Goal: Communication & Community: Ask a question

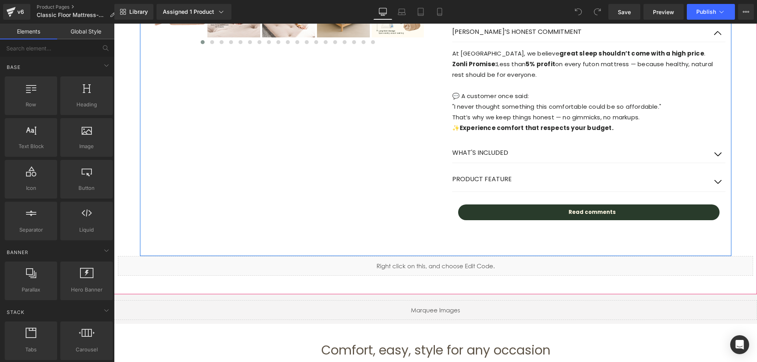
scroll to position [473, 0]
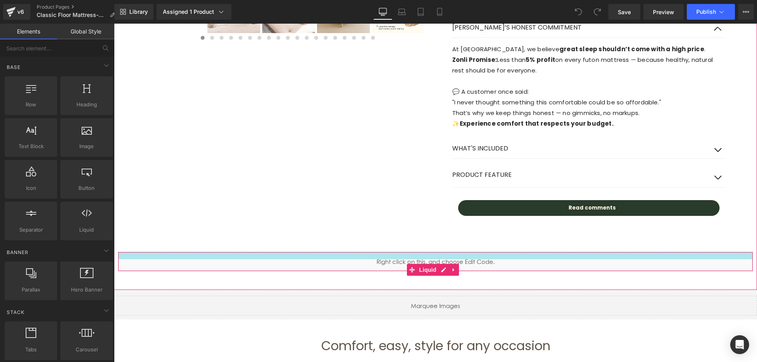
click at [332, 254] on div "Liquid" at bounding box center [435, 262] width 635 height 20
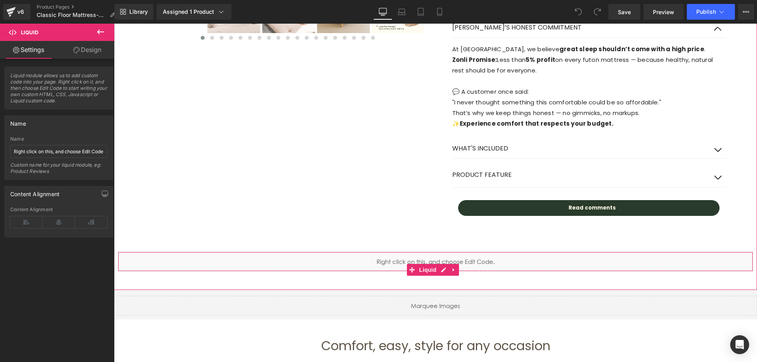
click at [348, 262] on div "Liquid" at bounding box center [435, 262] width 635 height 20
click at [444, 271] on div "Liquid" at bounding box center [435, 262] width 635 height 20
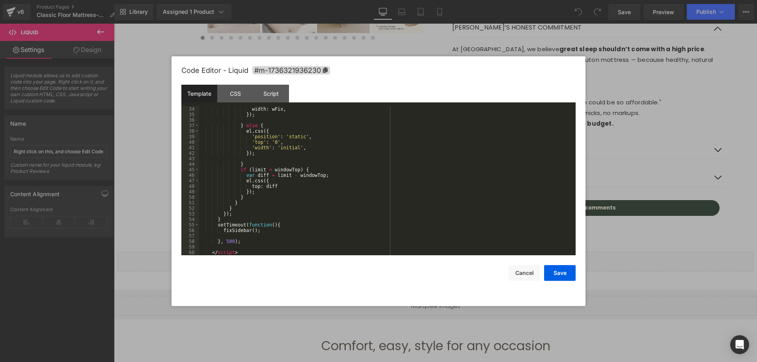
scroll to position [182, 0]
click at [664, 239] on div at bounding box center [378, 181] width 757 height 362
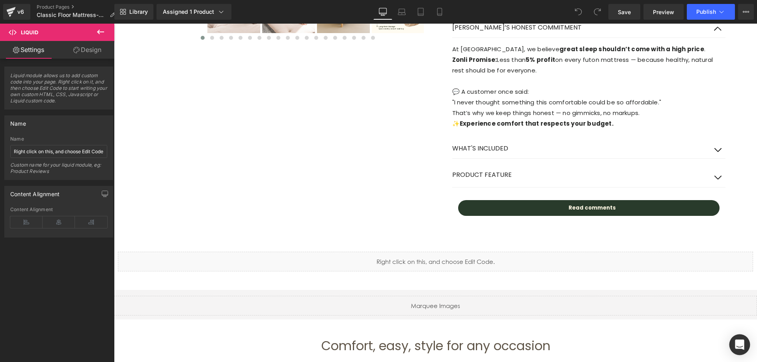
click at [735, 343] on icon "Open Intercom Messenger" at bounding box center [739, 345] width 9 height 10
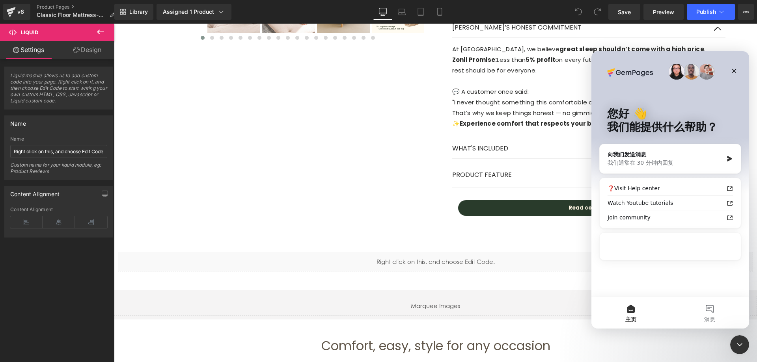
scroll to position [0, 0]
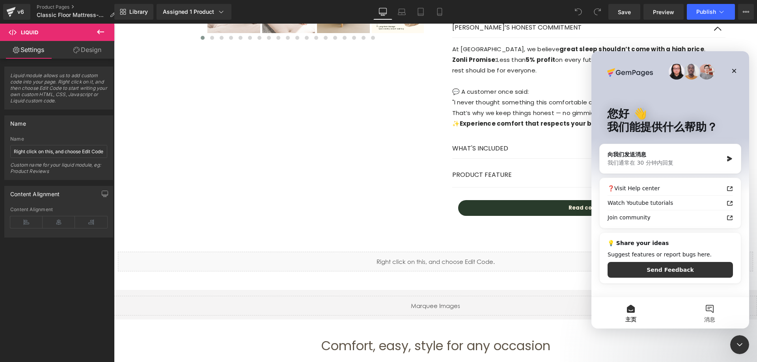
drag, startPoint x: 717, startPoint y: 312, endPoint x: 1348, endPoint y: 332, distance: 631.5
click at [717, 312] on button "消息" at bounding box center [709, 313] width 79 height 32
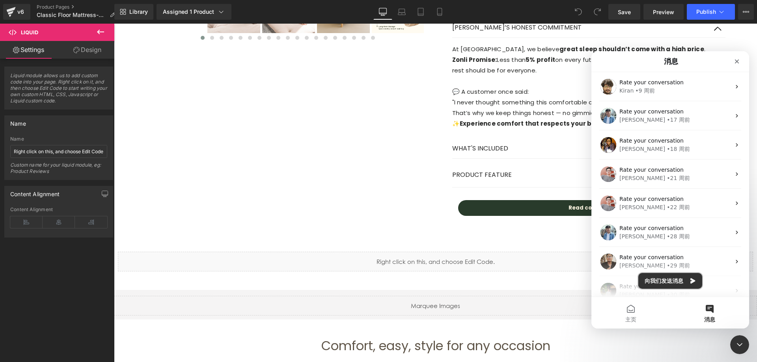
click at [669, 280] on button "向我们发送消息" at bounding box center [670, 281] width 64 height 16
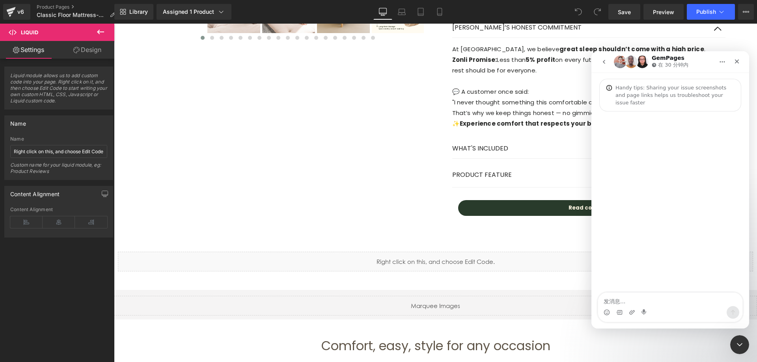
click at [641, 302] on textarea "发消息..." at bounding box center [670, 299] width 144 height 13
type textarea "Hi,team"
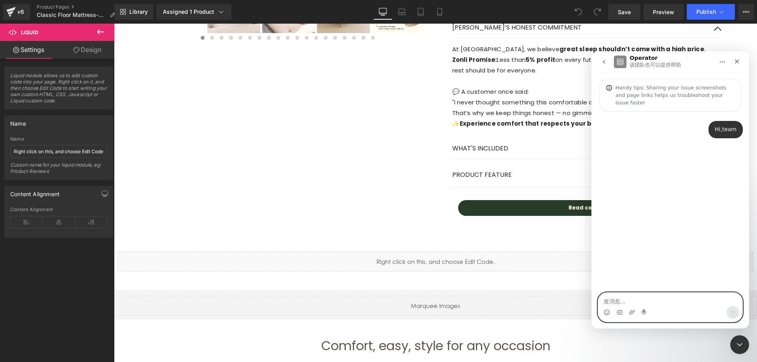
click at [646, 302] on textarea "发消息..." at bounding box center [670, 299] width 144 height 13
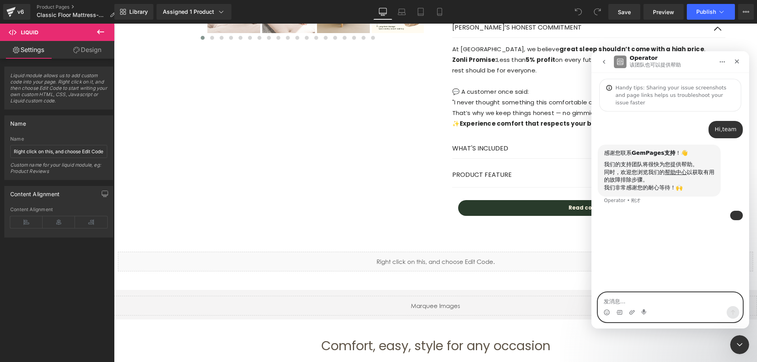
click at [255, 216] on div at bounding box center [378, 169] width 757 height 339
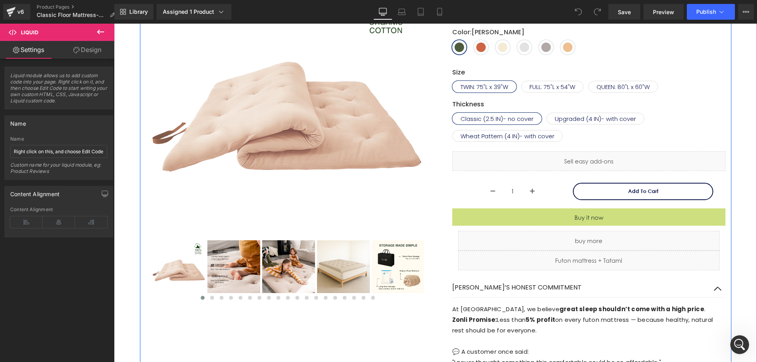
scroll to position [79, 0]
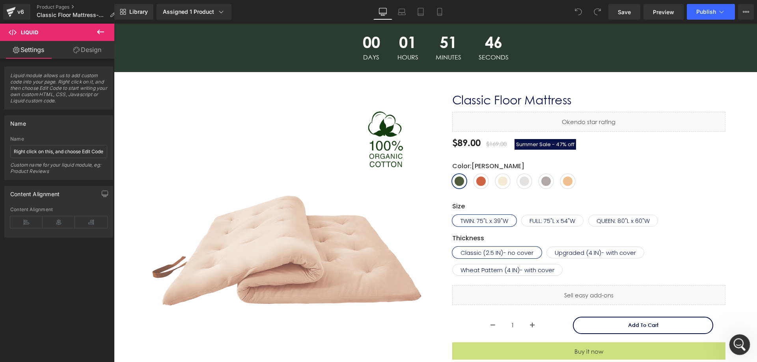
click at [736, 339] on icon "打开 Intercom Messenger" at bounding box center [738, 343] width 13 height 13
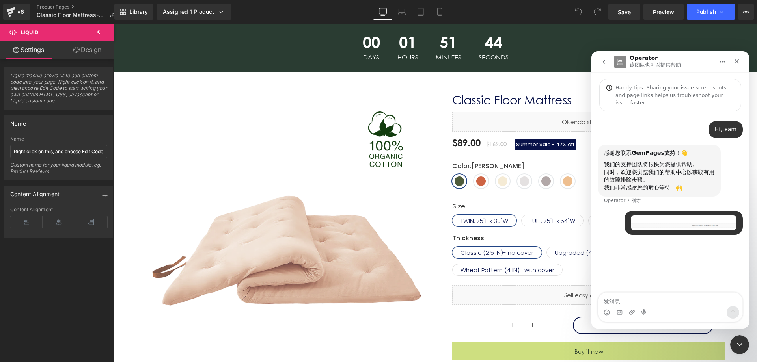
click at [630, 305] on textarea "发消息..." at bounding box center [670, 299] width 144 height 13
type textarea "[URL][DOMAIN_NAME][DOMAIN_NAME]"
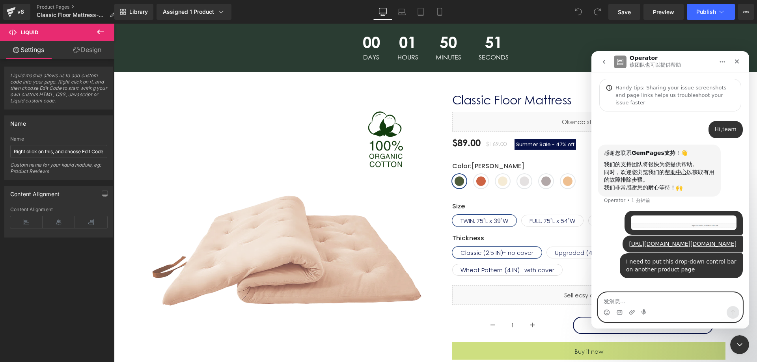
scroll to position [17, 0]
click at [247, 119] on div at bounding box center [378, 169] width 757 height 339
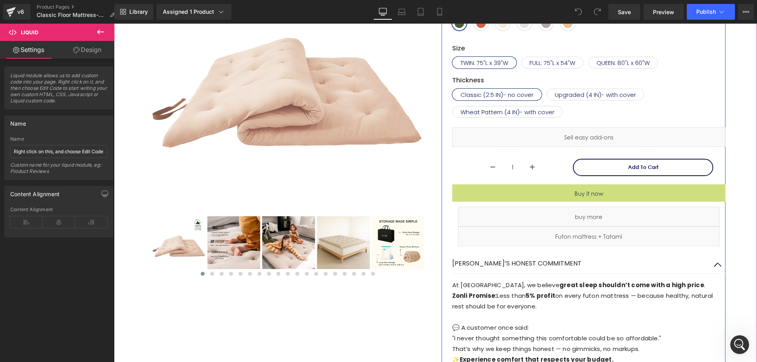
scroll to position [237, 0]
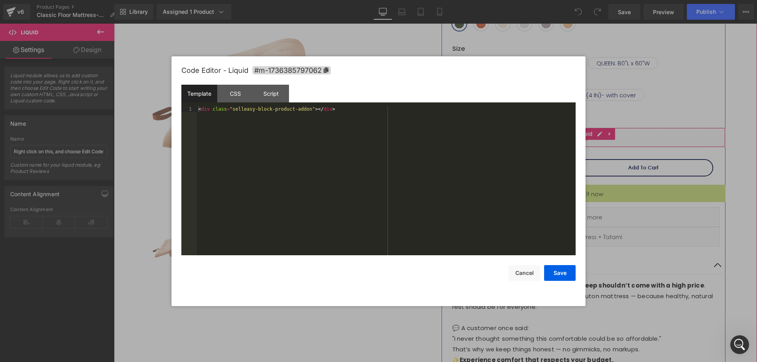
click at [596, 133] on div "Liquid" at bounding box center [588, 138] width 273 height 20
drag, startPoint x: 253, startPoint y: 109, endPoint x: 183, endPoint y: 108, distance: 70.2
click at [183, 108] on pre "1 < div class = "selleasy-block-product-addon" > </ div > XXXXXXXXXXXXXXXXXXXXX…" at bounding box center [378, 180] width 394 height 149
click at [524, 272] on button "Cancel" at bounding box center [525, 273] width 32 height 16
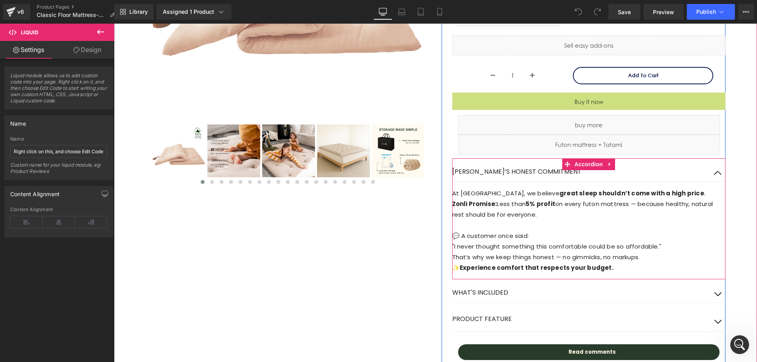
scroll to position [434, 0]
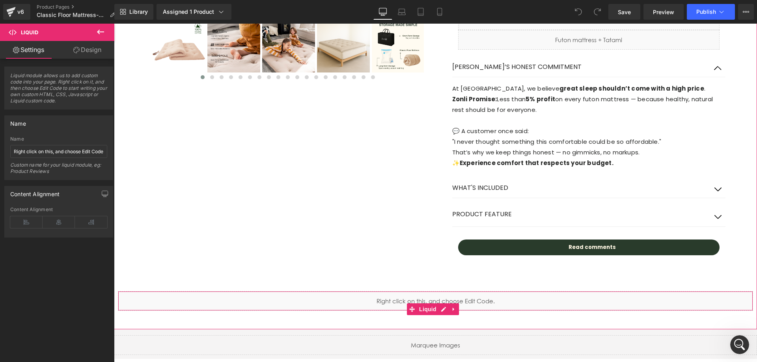
click at [327, 306] on div "Liquid" at bounding box center [435, 301] width 635 height 20
click at [451, 306] on link at bounding box center [454, 310] width 10 height 12
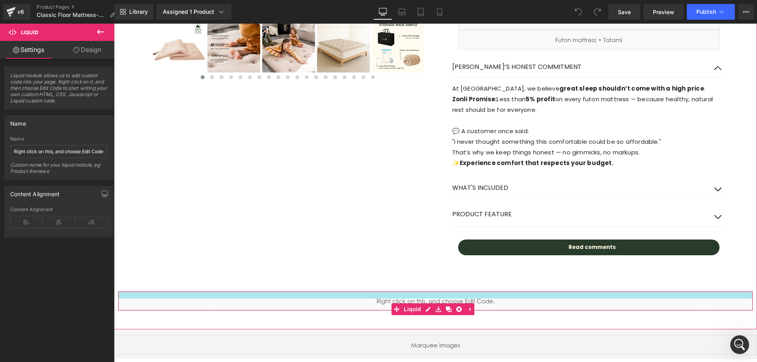
click at [320, 299] on div at bounding box center [435, 295] width 634 height 7
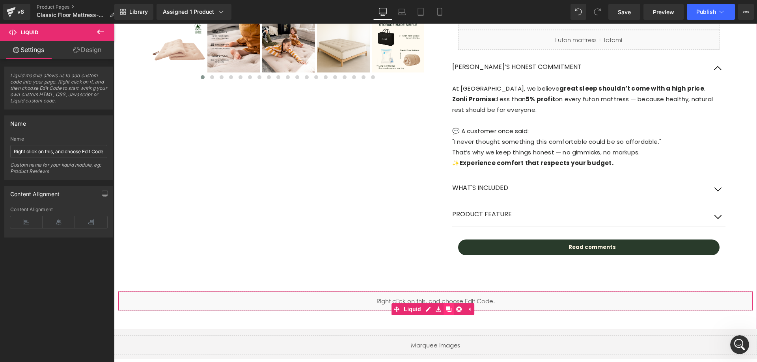
click at [449, 308] on icon at bounding box center [449, 310] width 6 height 6
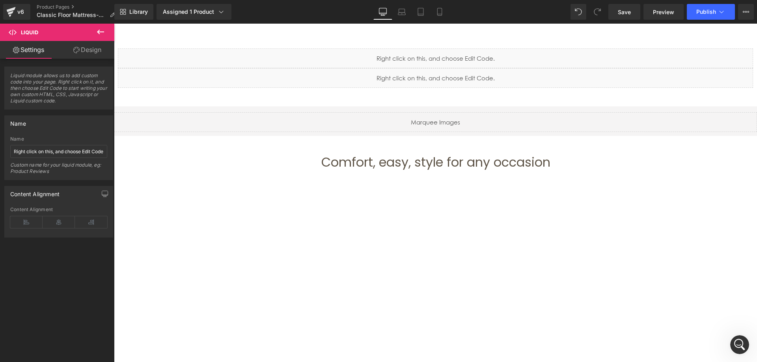
scroll to position [690, 0]
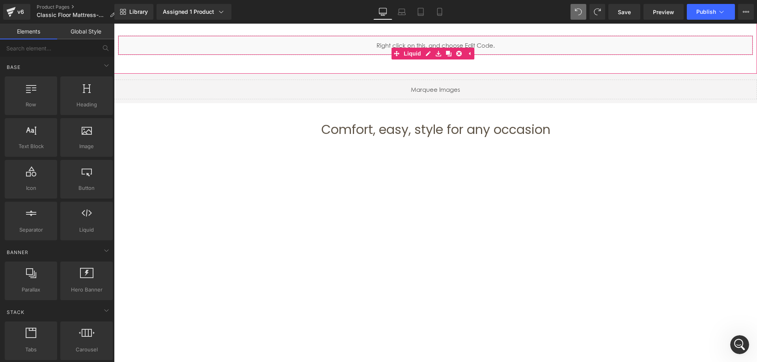
click at [382, 49] on div "Liquid" at bounding box center [435, 45] width 635 height 20
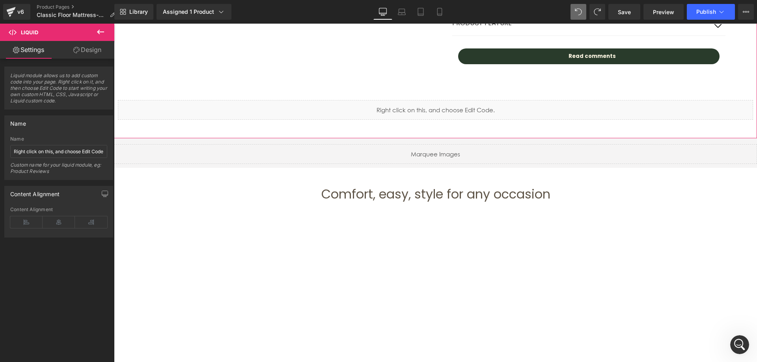
scroll to position [611, 0]
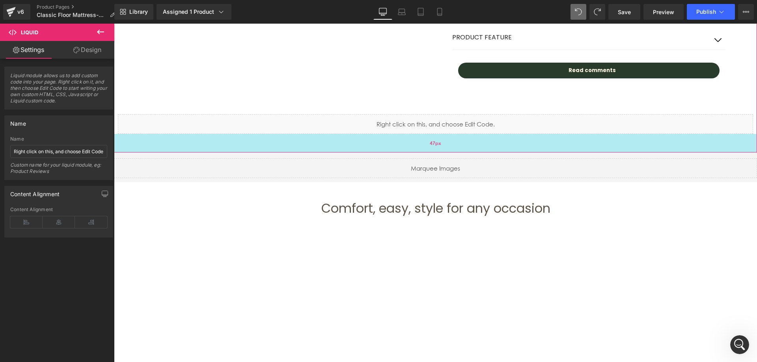
click at [356, 134] on div "47px" at bounding box center [435, 143] width 643 height 19
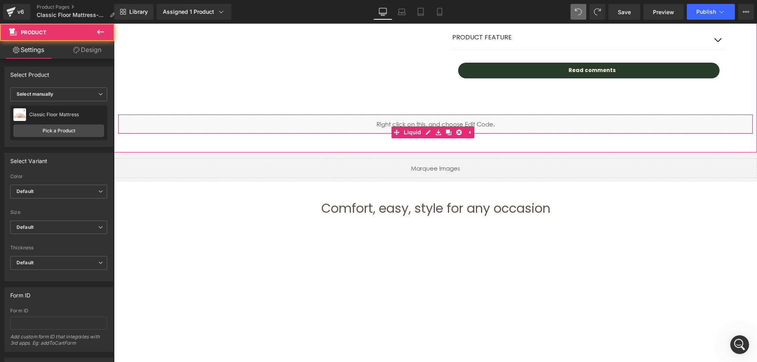
click at [360, 122] on div "Liquid" at bounding box center [435, 124] width 635 height 20
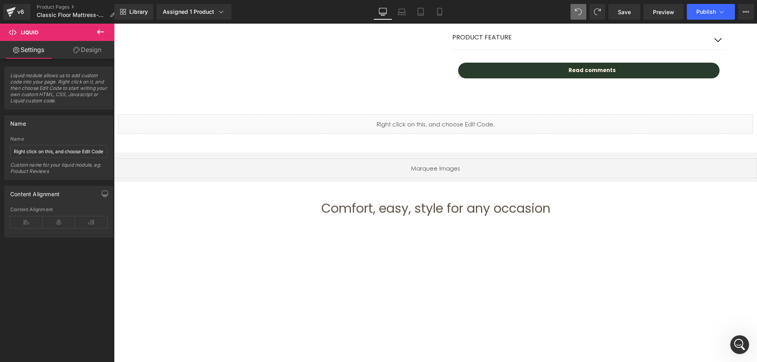
scroll to position [671, 0]
